Goal: Find specific page/section: Find specific page/section

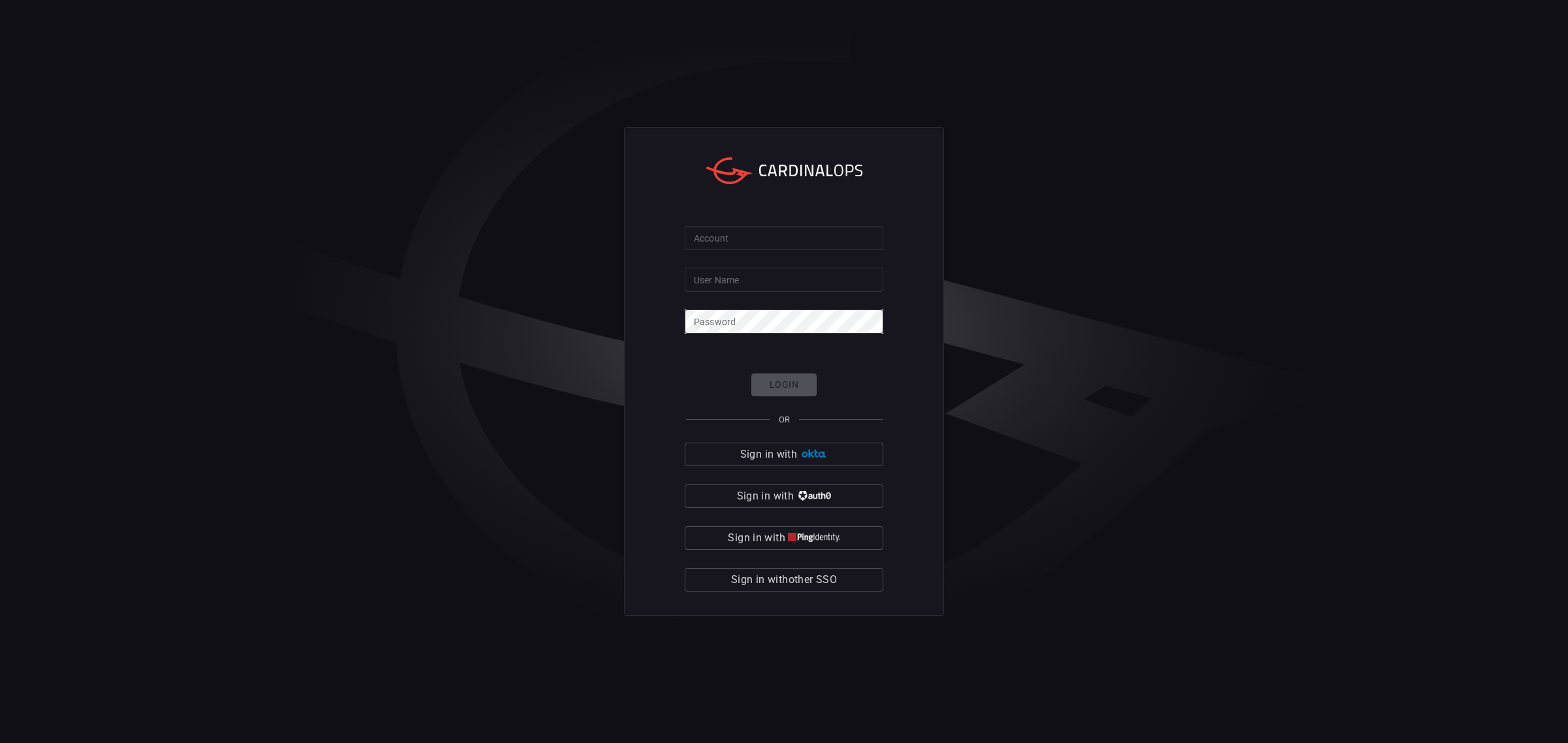
click at [731, 229] on input "Account" at bounding box center [784, 238] width 199 height 24
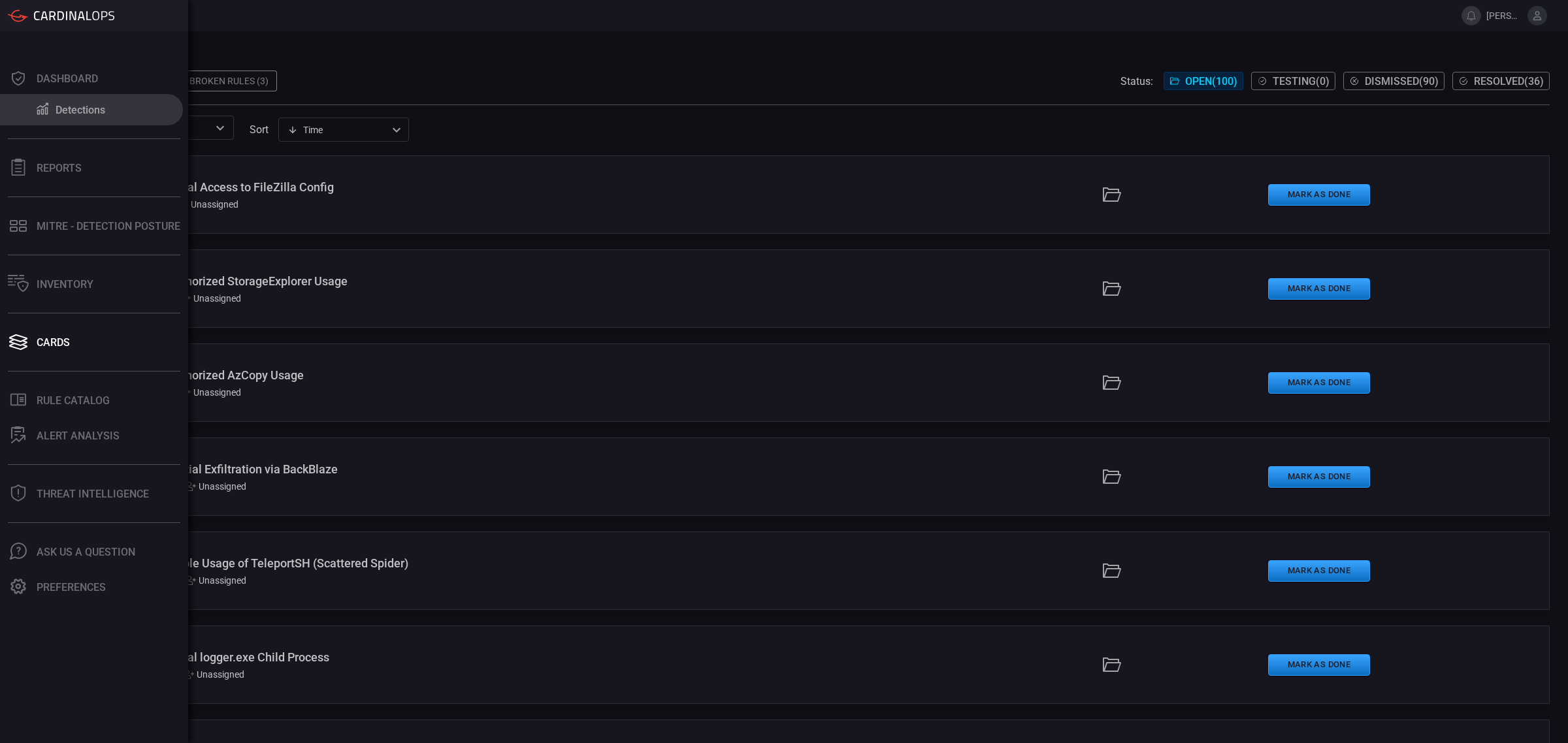
click at [57, 104] on div "Detections" at bounding box center [80, 110] width 50 height 13
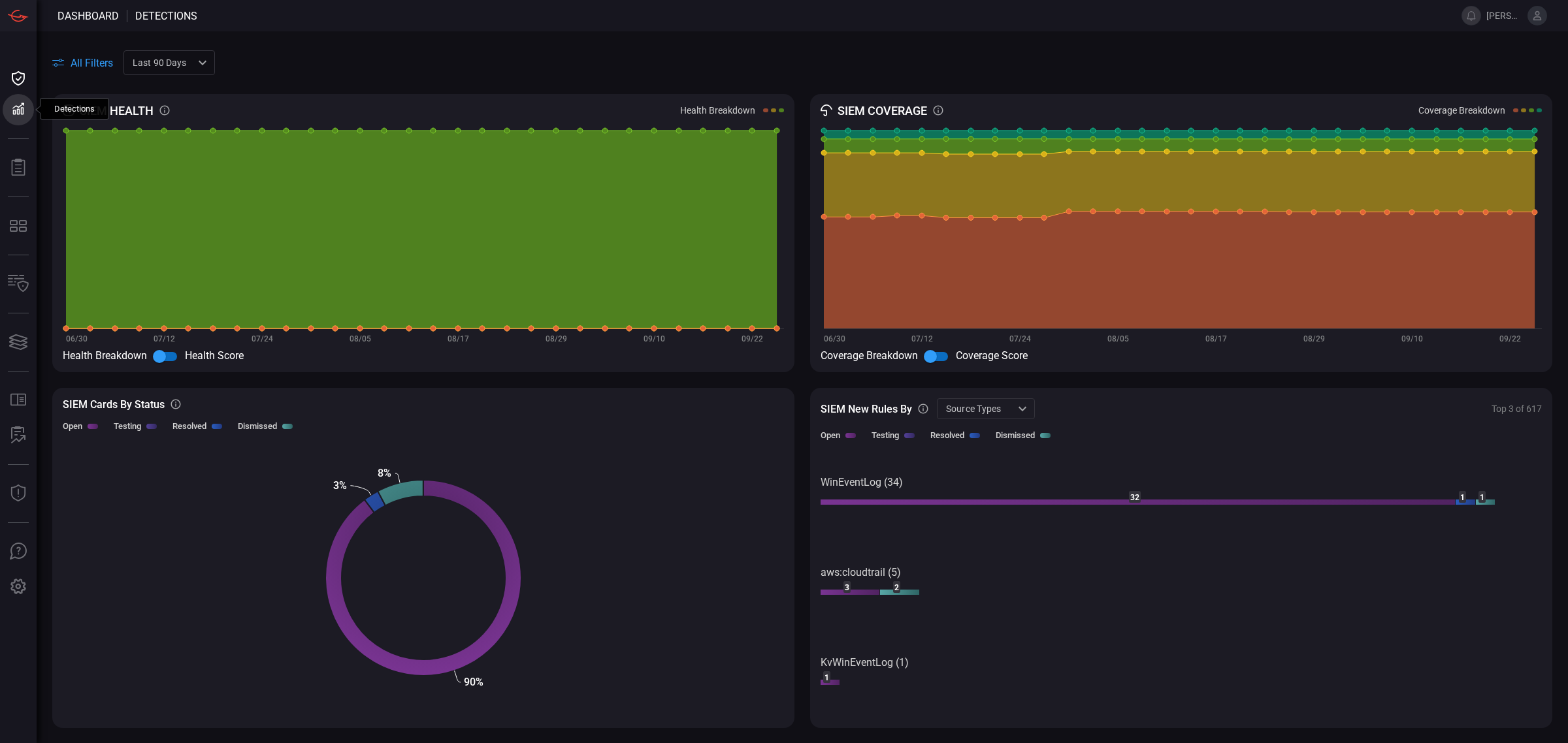
click at [1063, 500] on rect at bounding box center [1138, 502] width 635 height 6
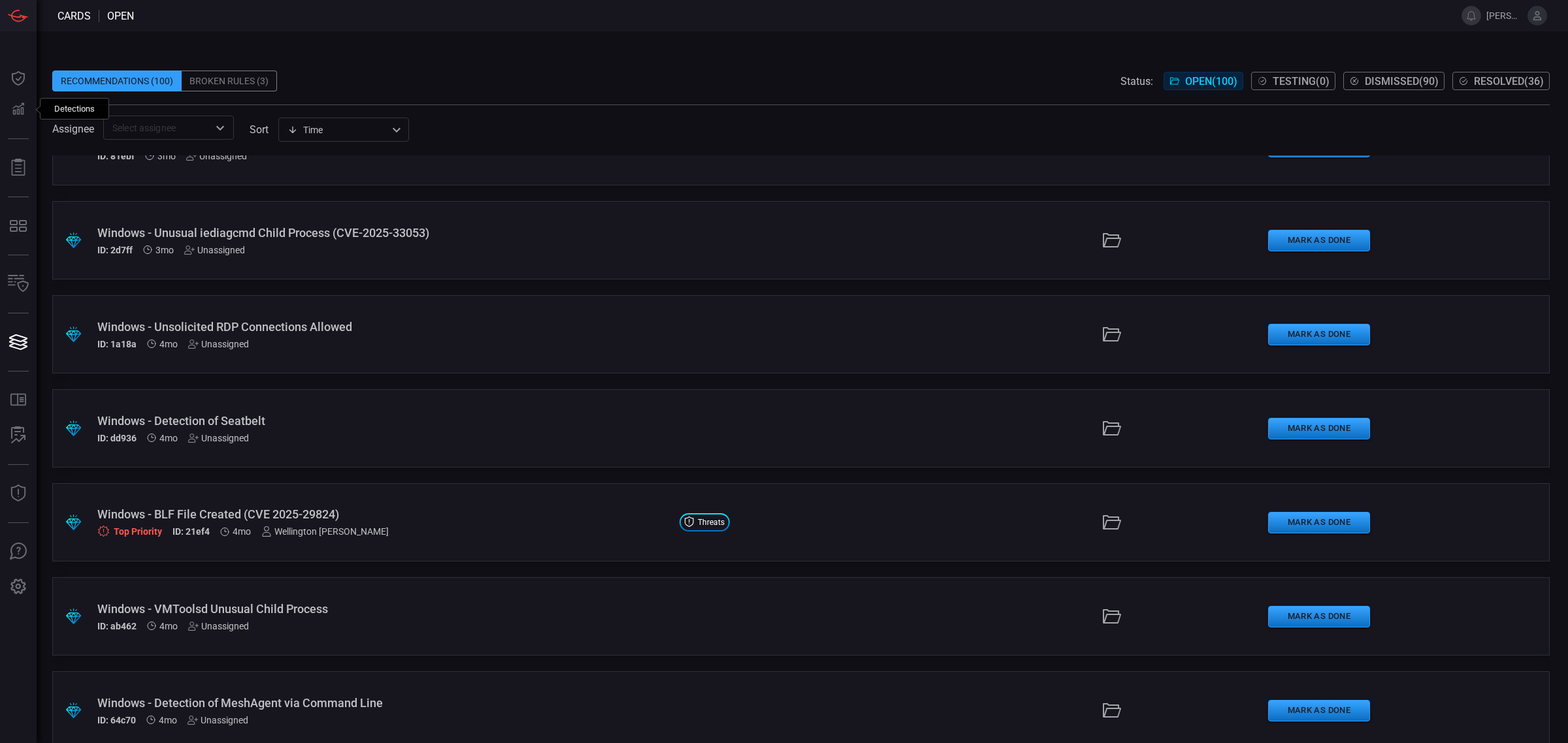
scroll to position [3592, 0]
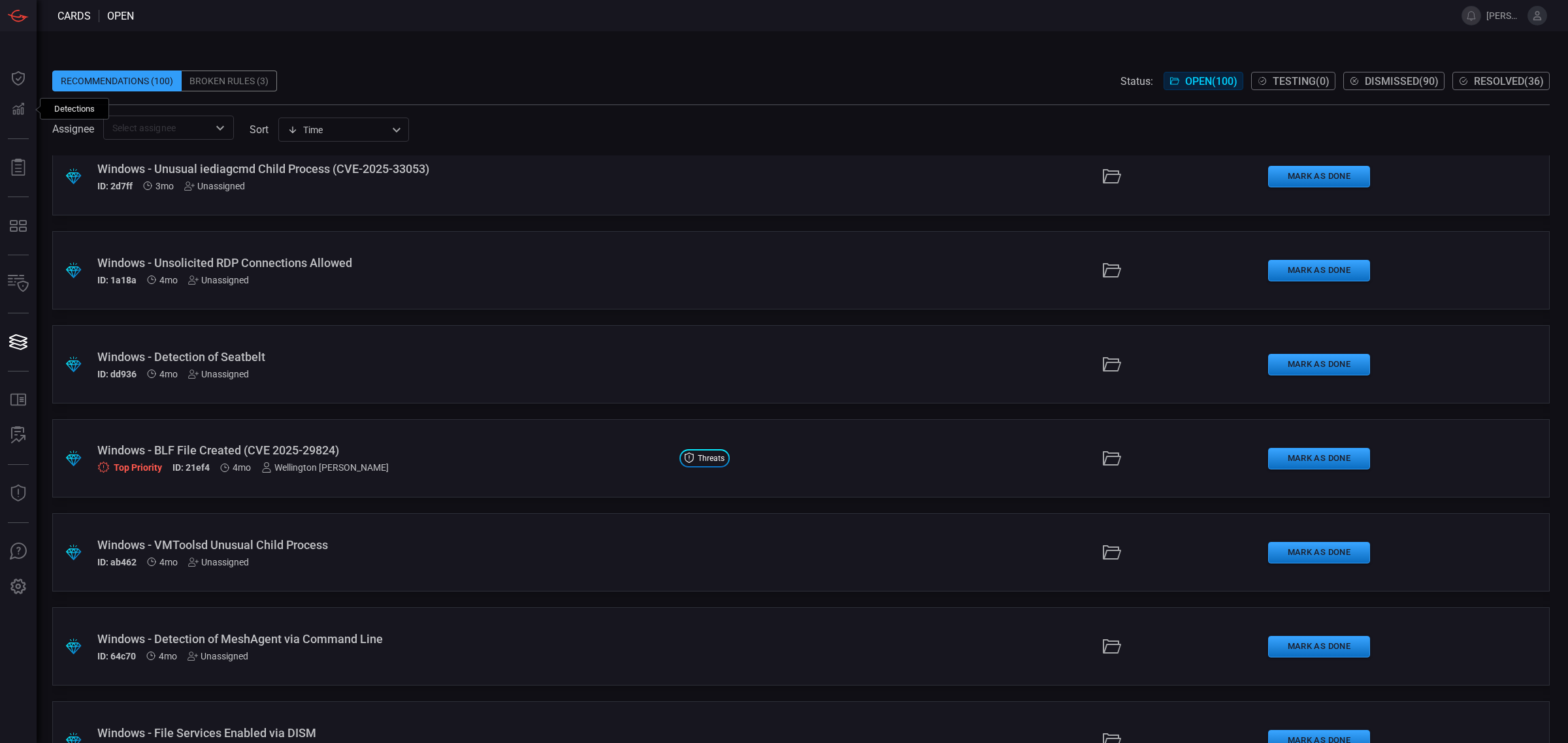
drag, startPoint x: 260, startPoint y: 467, endPoint x: 258, endPoint y: 459, distance: 8.2
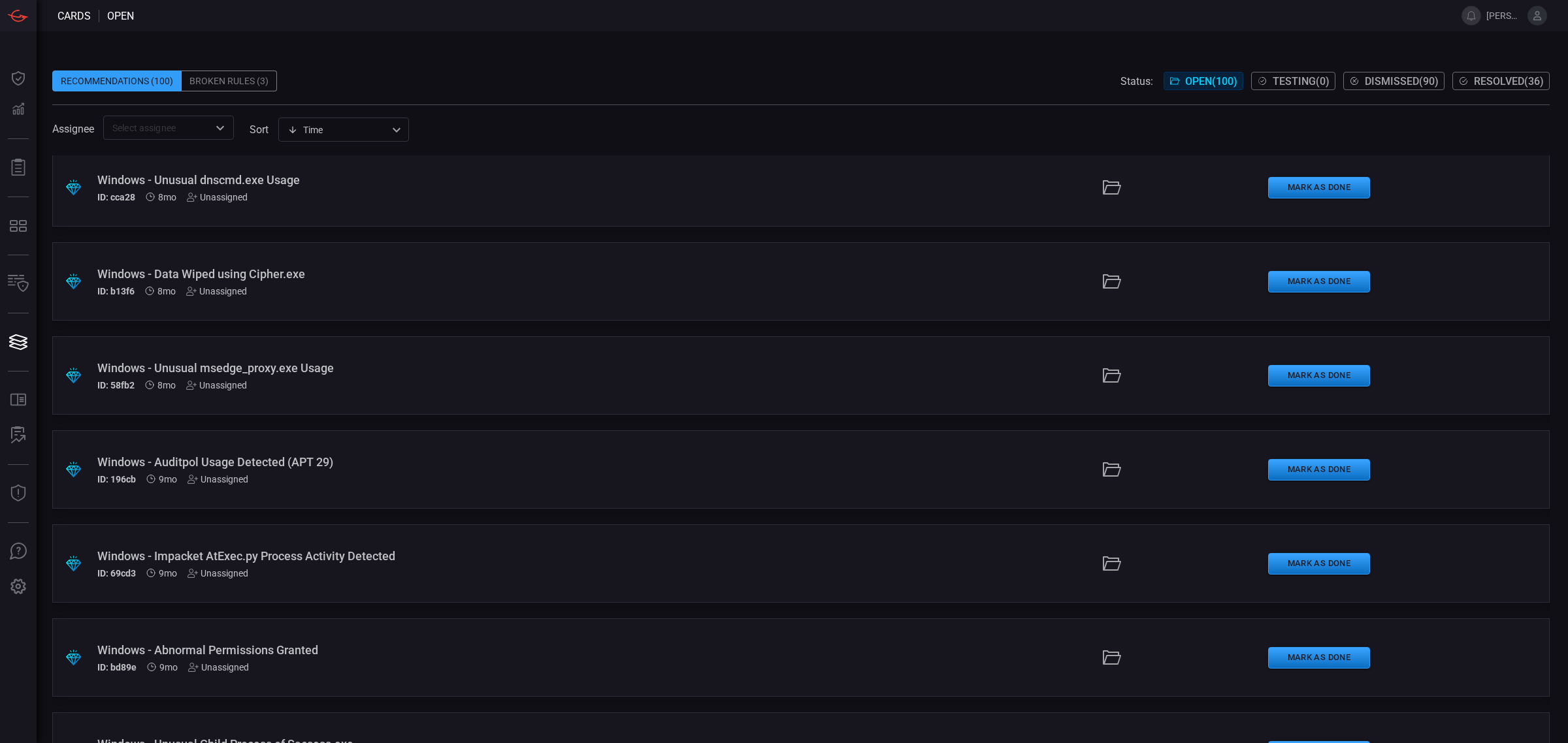
scroll to position [8162, 0]
